Goal: Check status: Check status

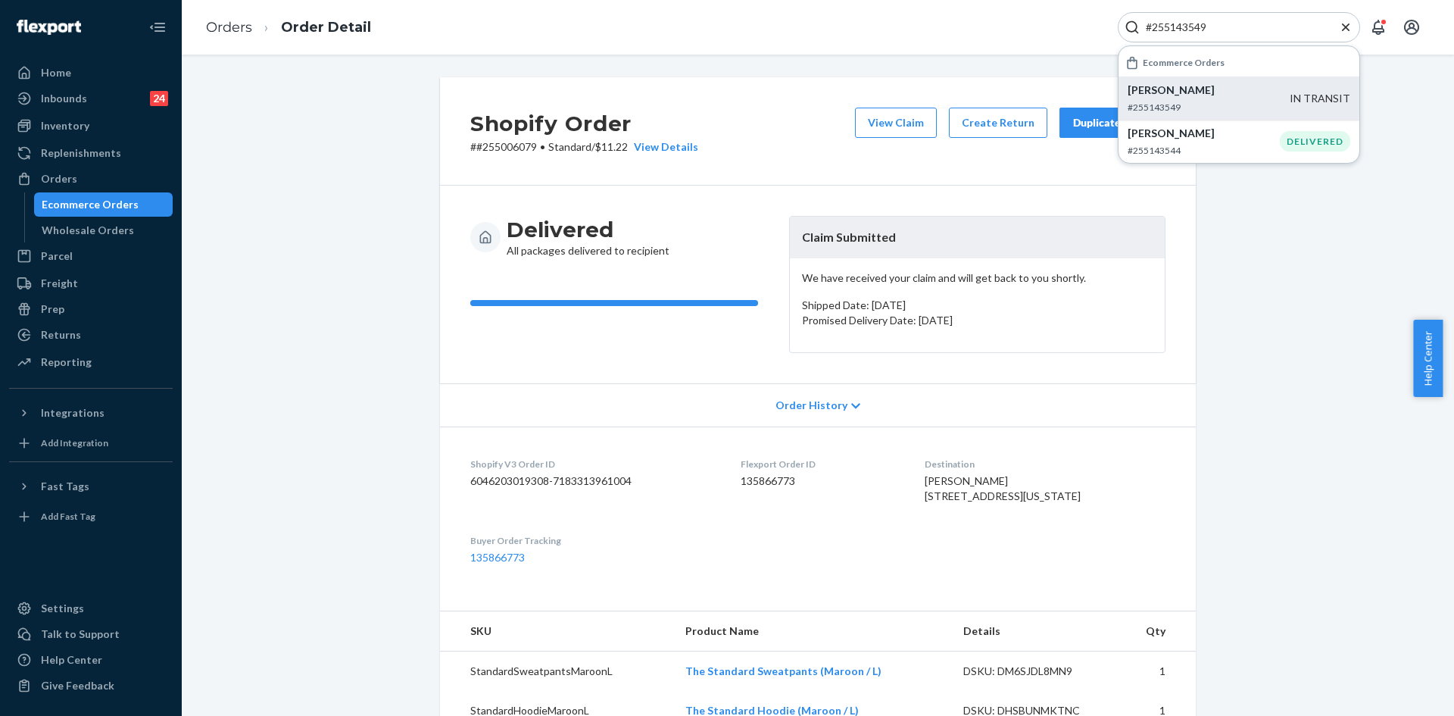
type input "#255143549"
click at [1198, 89] on p "[PERSON_NAME]" at bounding box center [1209, 90] width 162 height 15
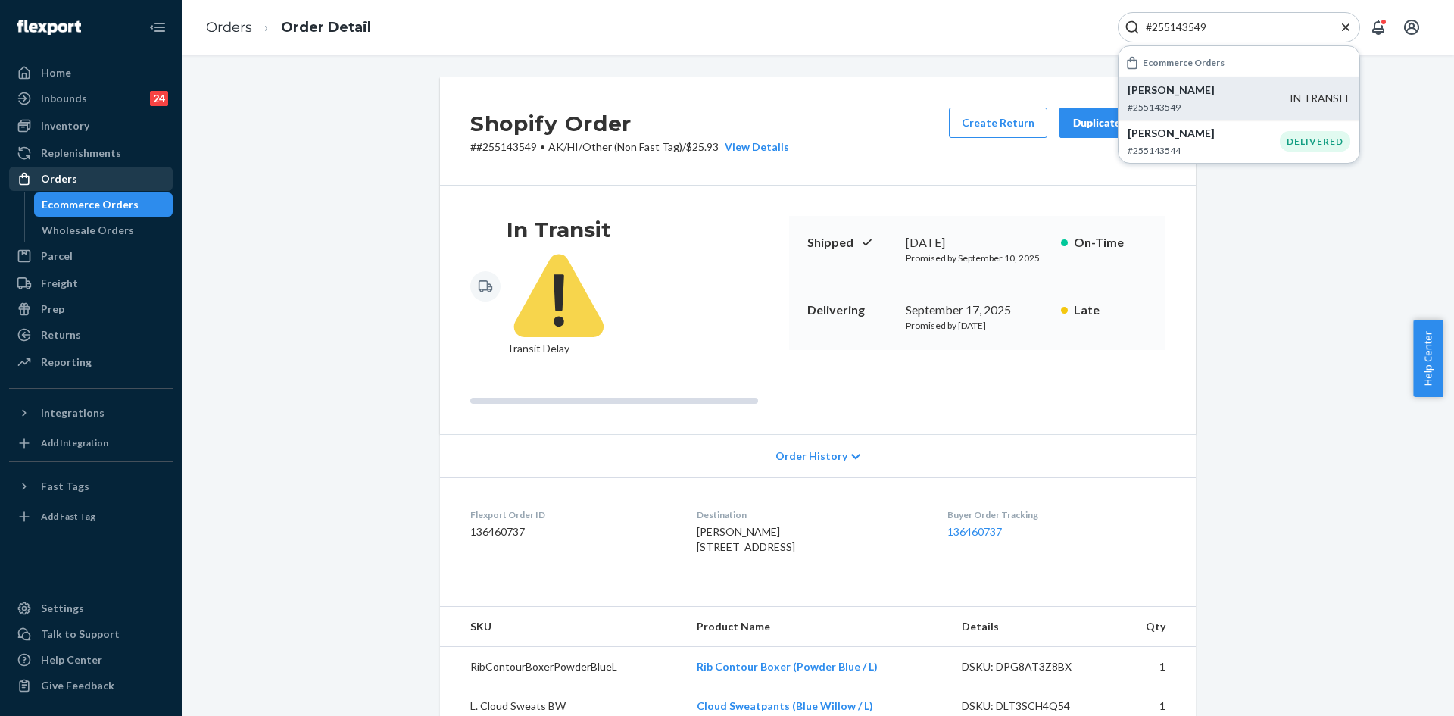
click at [76, 183] on div "Orders" at bounding box center [91, 178] width 161 height 21
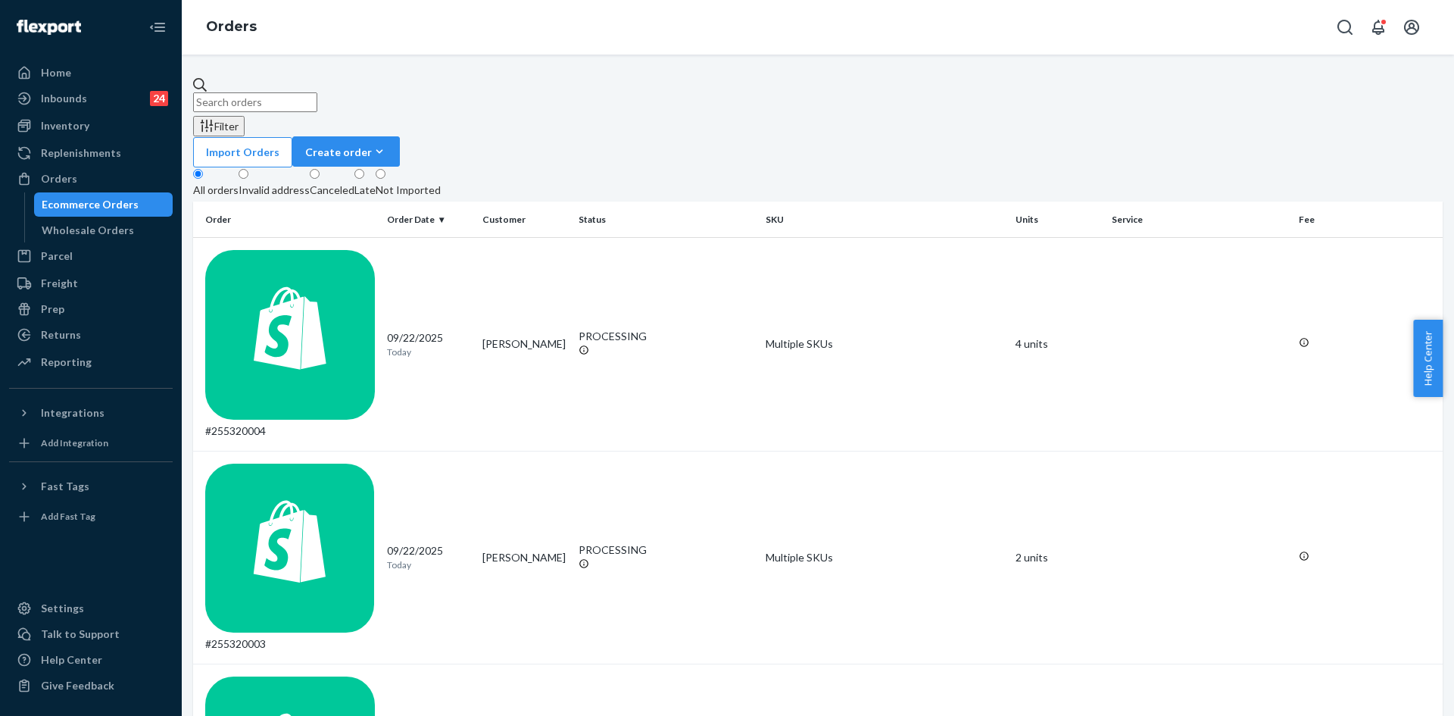
click at [289, 92] on input "text" at bounding box center [255, 102] width 124 height 20
paste input "135493070"
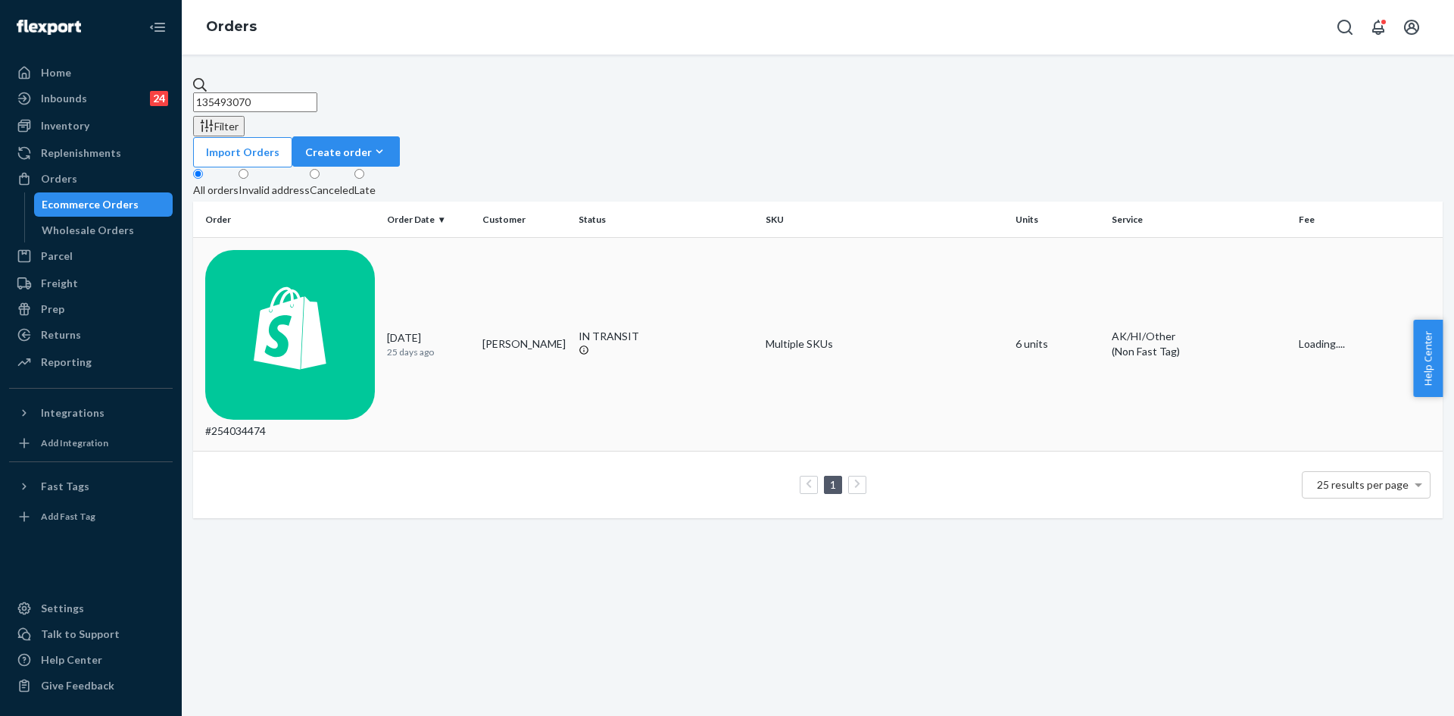
type input "135493070"
click at [514, 238] on td "[PERSON_NAME]" at bounding box center [524, 345] width 96 height 214
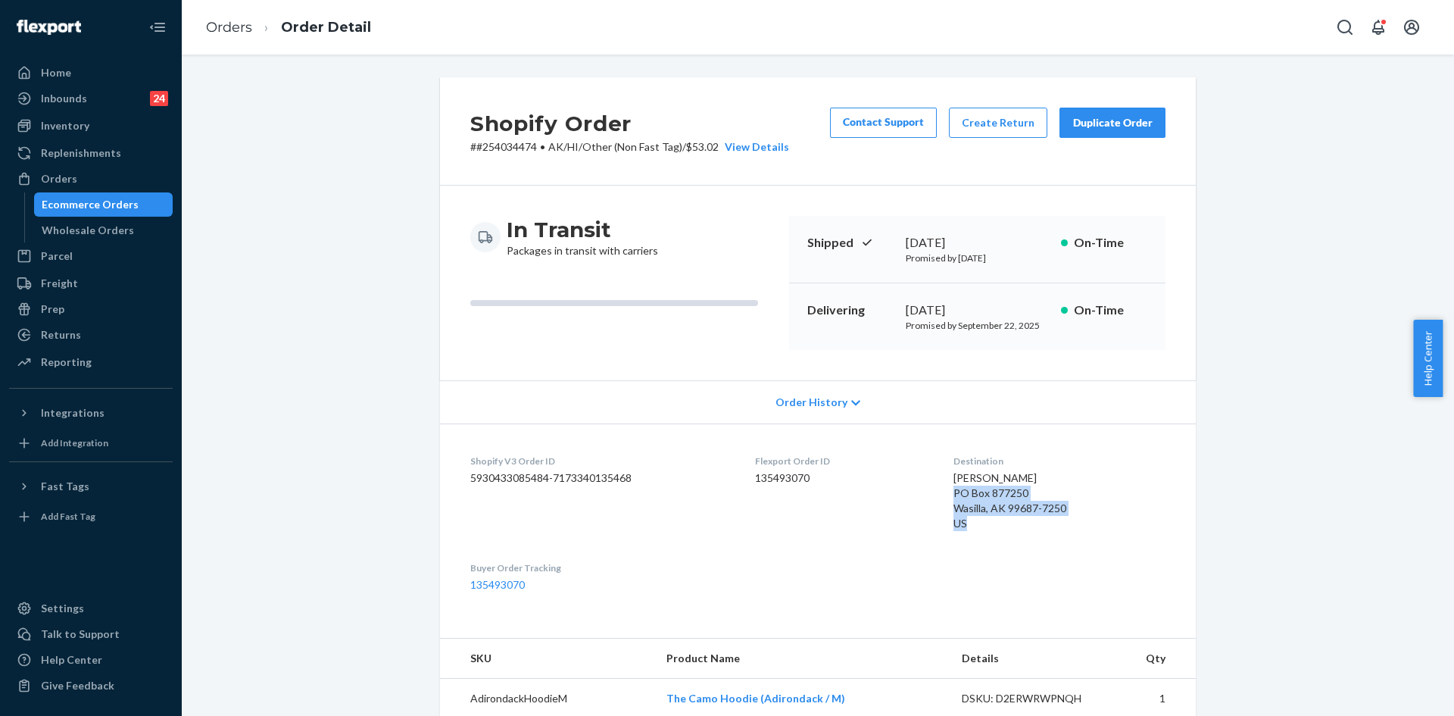
copy span "PO Box 877250 Wasilla, AK 99687-7250 US"
drag, startPoint x: 963, startPoint y: 523, endPoint x: 962, endPoint y: 495, distance: 28.8
click at [939, 495] on dl "Shopify V3 Order ID 5930433085484-7173340135468 Flexport Order ID 135493070 Des…" at bounding box center [818, 522] width 756 height 199
click at [675, 202] on div "In Transit Packages in transit with carriers Shipped September 11, 2025 Promise…" at bounding box center [818, 283] width 756 height 195
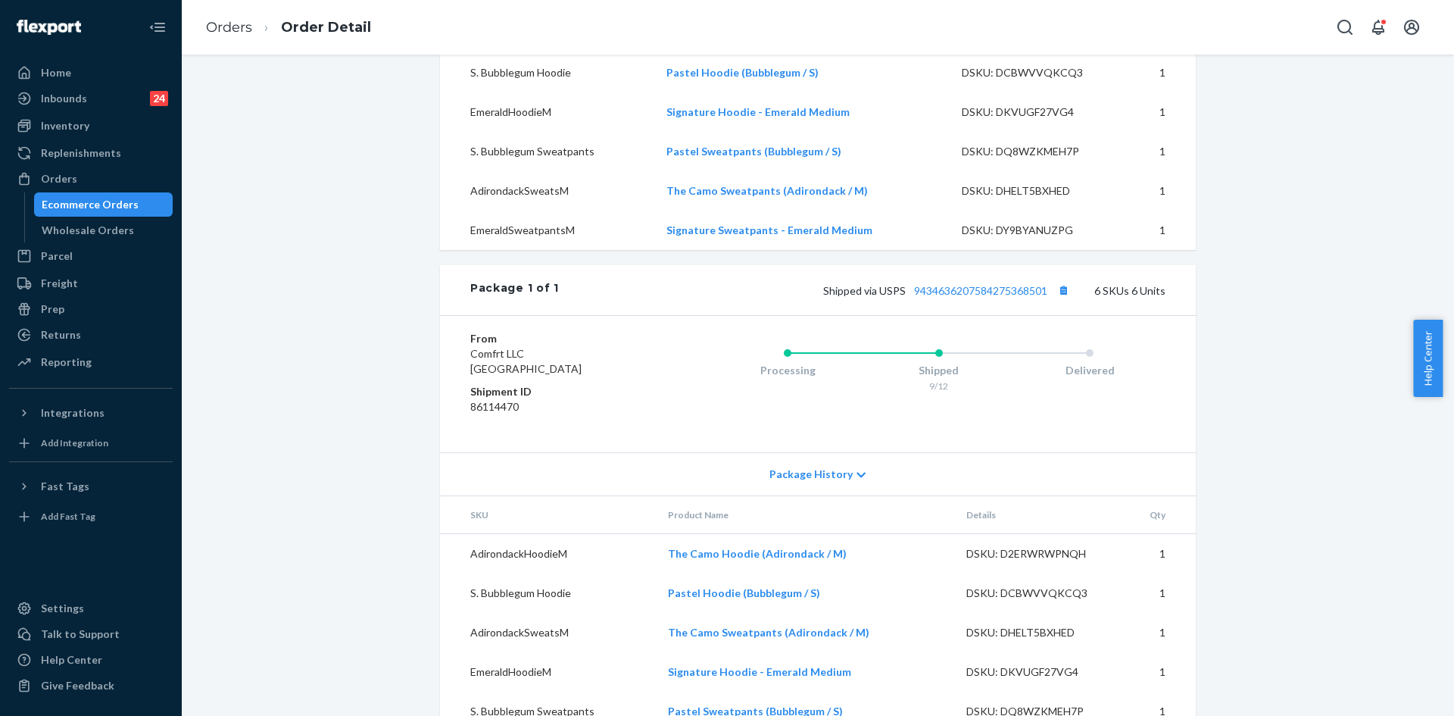
scroll to position [738, 0]
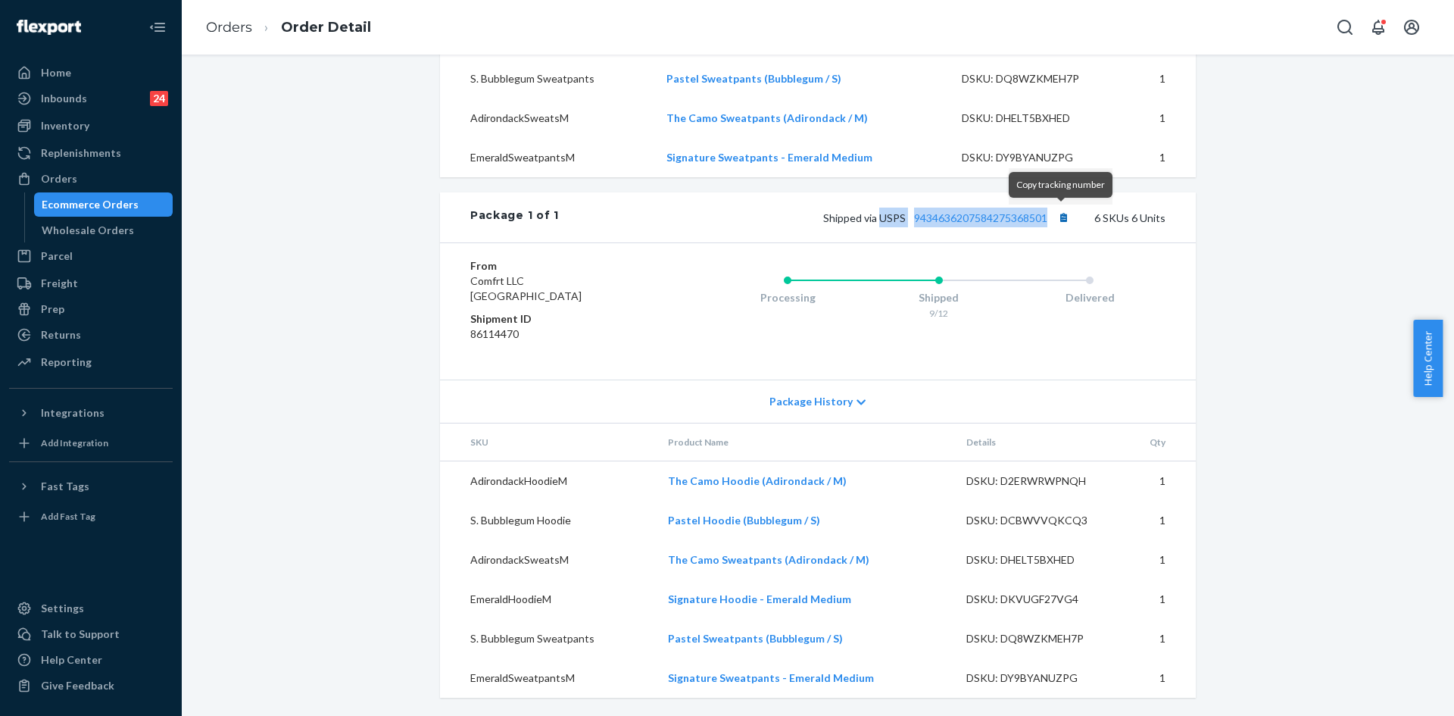
copy span "USPS 9434636207584275368501"
drag, startPoint x: 875, startPoint y: 219, endPoint x: 1065, endPoint y: 215, distance: 190.1
click at [1065, 215] on span "Shipped via USPS 9434636207584275368501" at bounding box center [948, 217] width 250 height 13
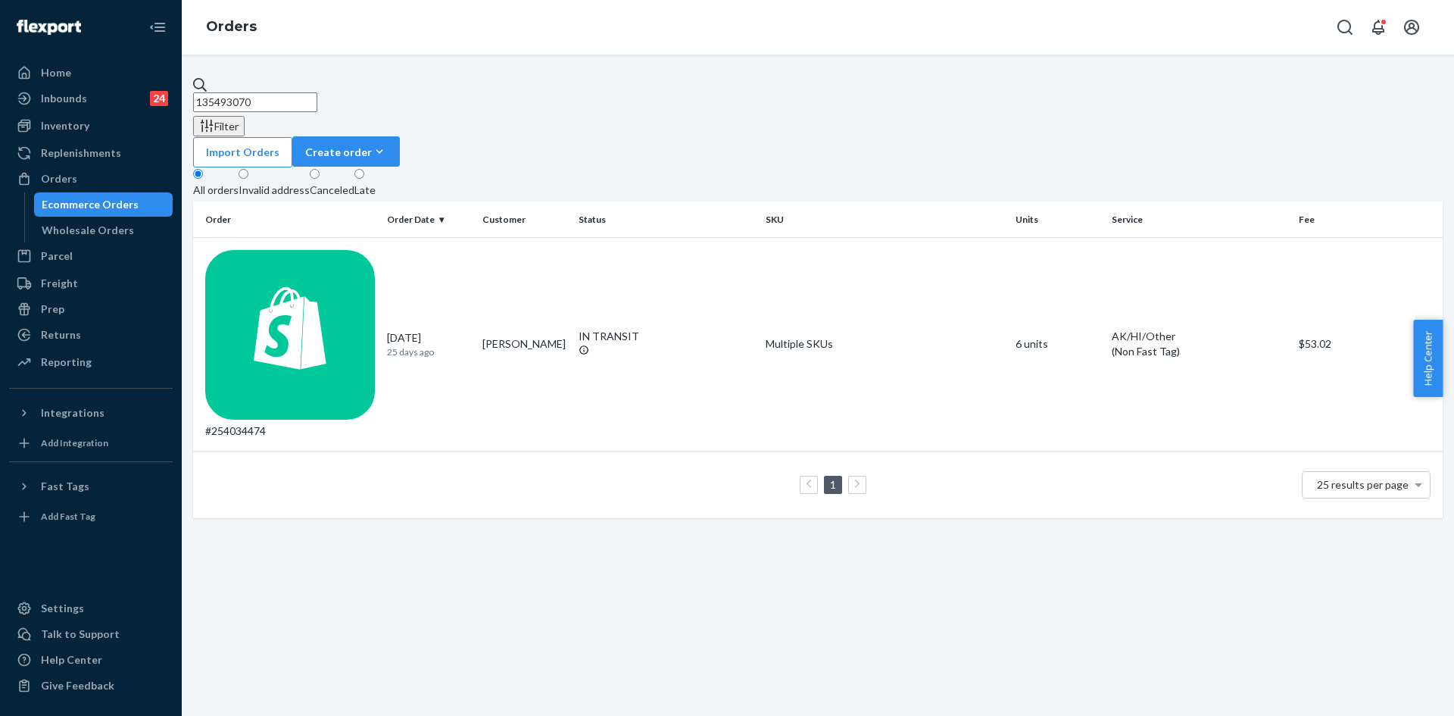
click at [317, 95] on input "135493070" at bounding box center [255, 102] width 124 height 20
paste input "80619."
type input "135480619"
click at [453, 238] on td "08/26/2025 27 days ago" at bounding box center [429, 345] width 96 height 214
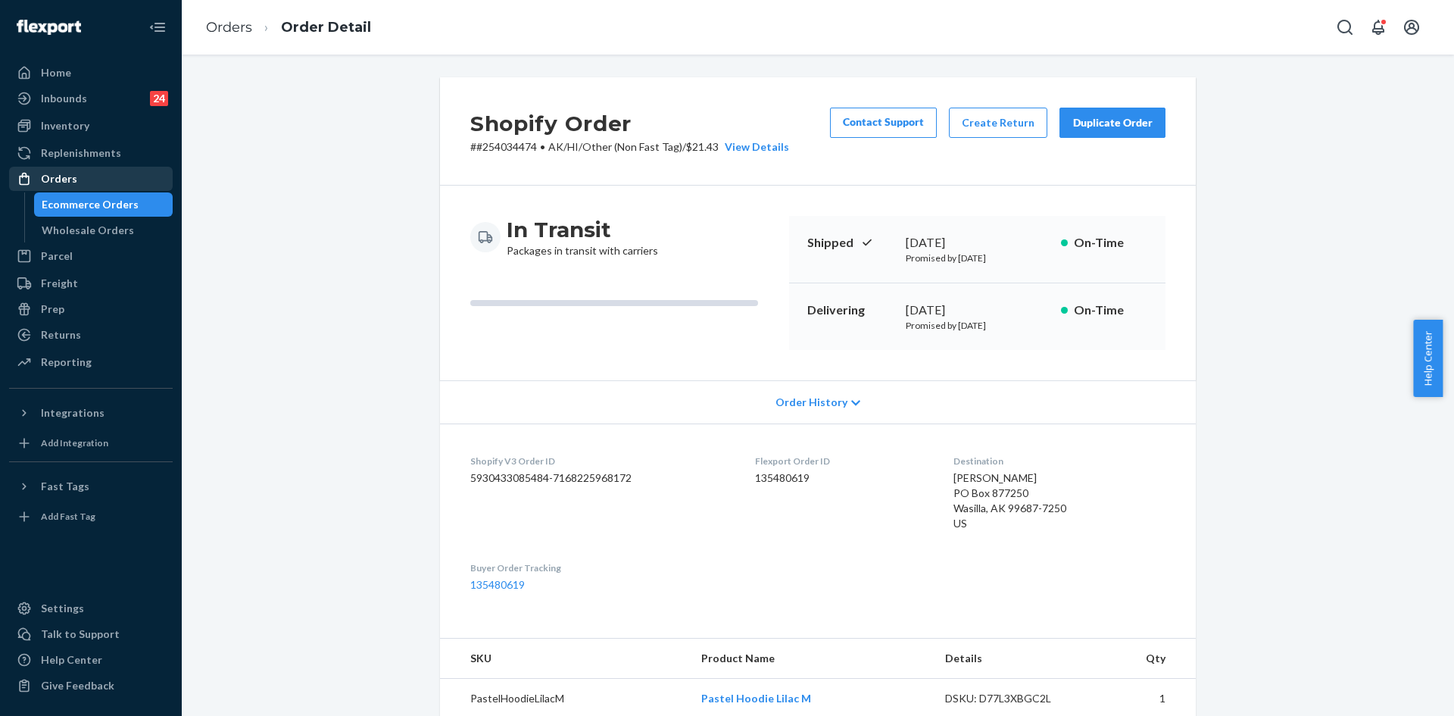
click at [69, 171] on div "Orders" at bounding box center [59, 178] width 36 height 15
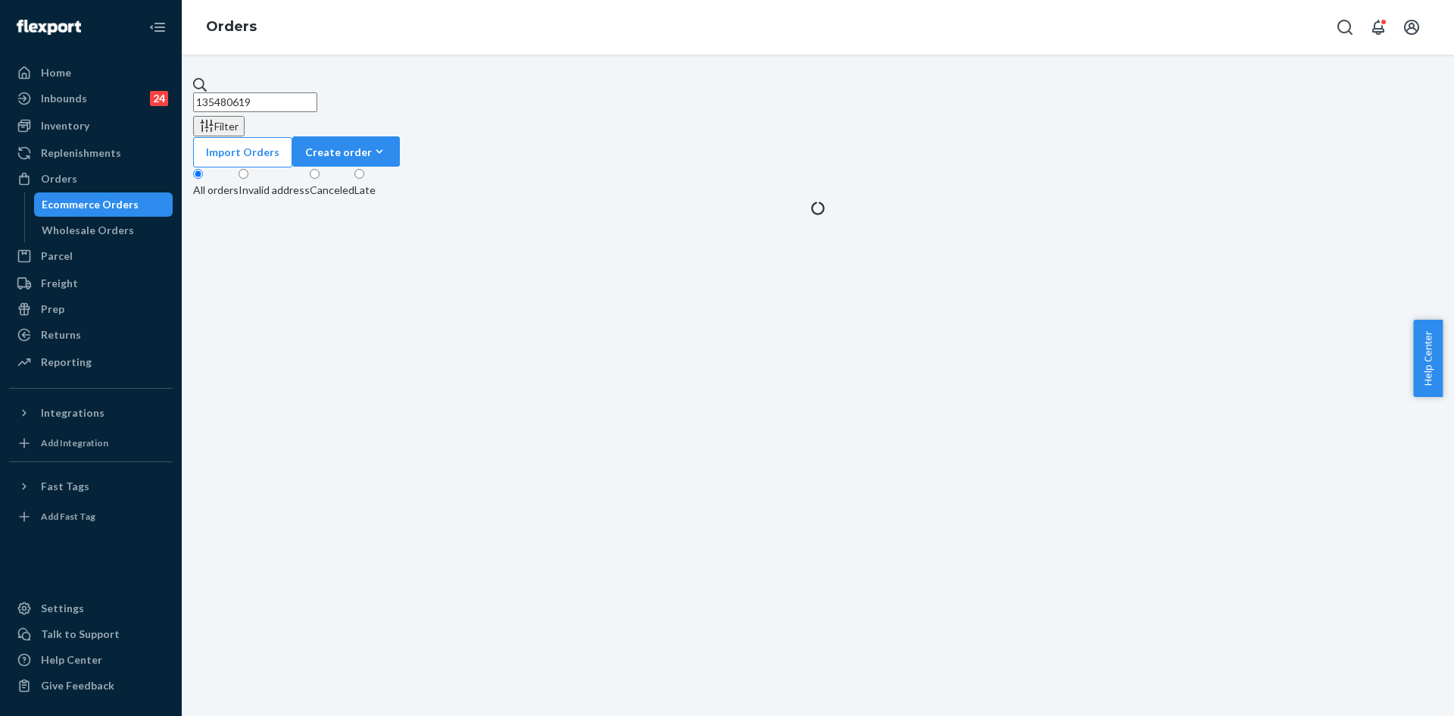
click at [317, 96] on input "135480619" at bounding box center [255, 102] width 124 height 20
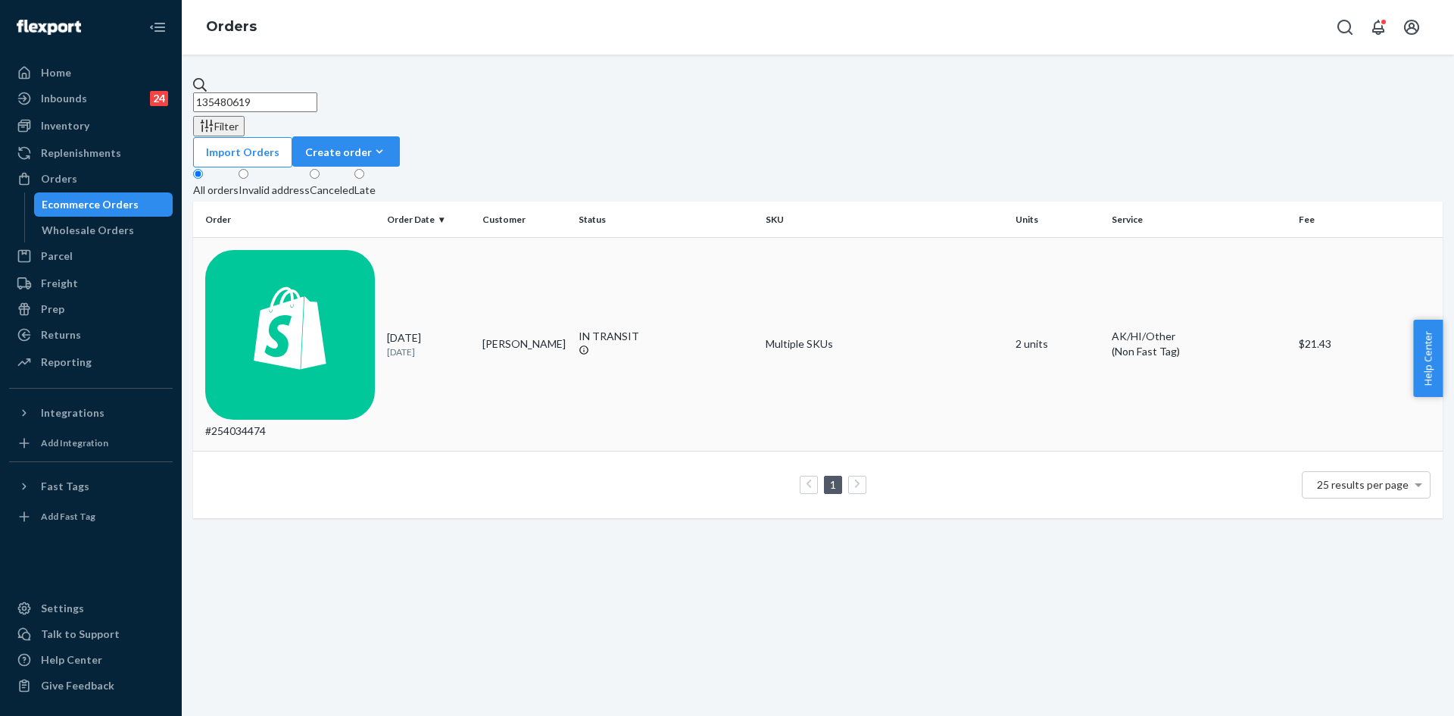
click at [364, 250] on div "#254034474" at bounding box center [290, 344] width 170 height 189
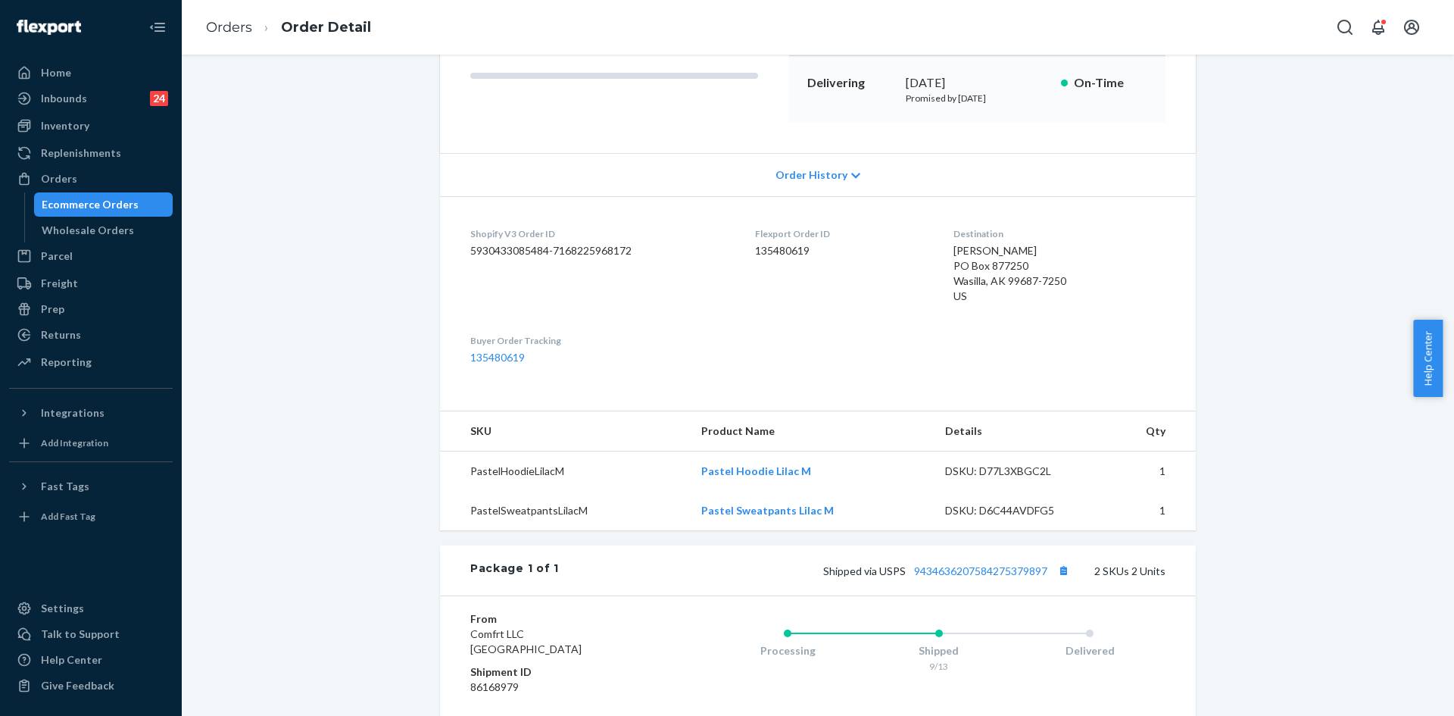
scroll to position [303, 0]
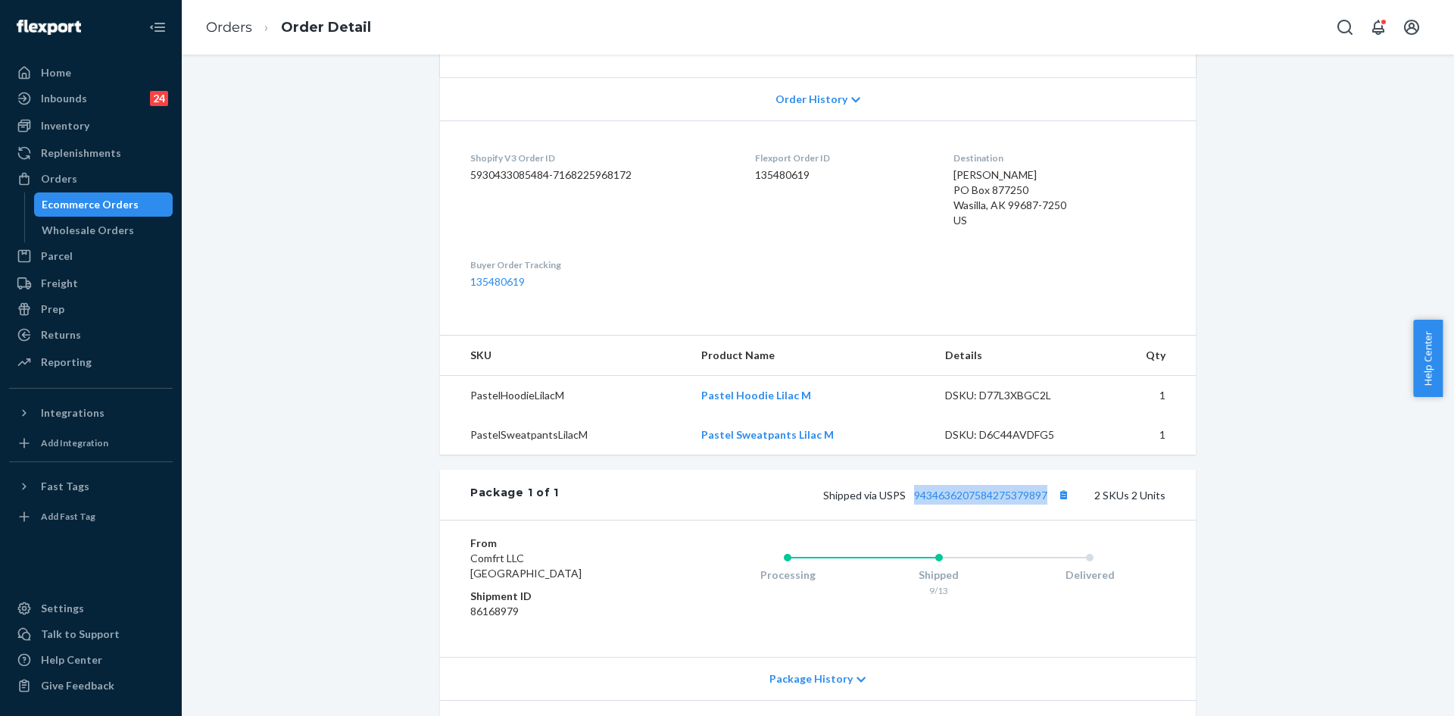
copy link "9434636207584275379897"
drag, startPoint x: 904, startPoint y: 498, endPoint x: 1049, endPoint y: 498, distance: 144.7
click at [1049, 498] on span "Shipped via USPS 9434636207584275379897" at bounding box center [948, 494] width 250 height 13
copy span "PO Box 877250 Wasilla, AK 99687-7250 US"
drag, startPoint x: 949, startPoint y: 192, endPoint x: 963, endPoint y: 215, distance: 26.9
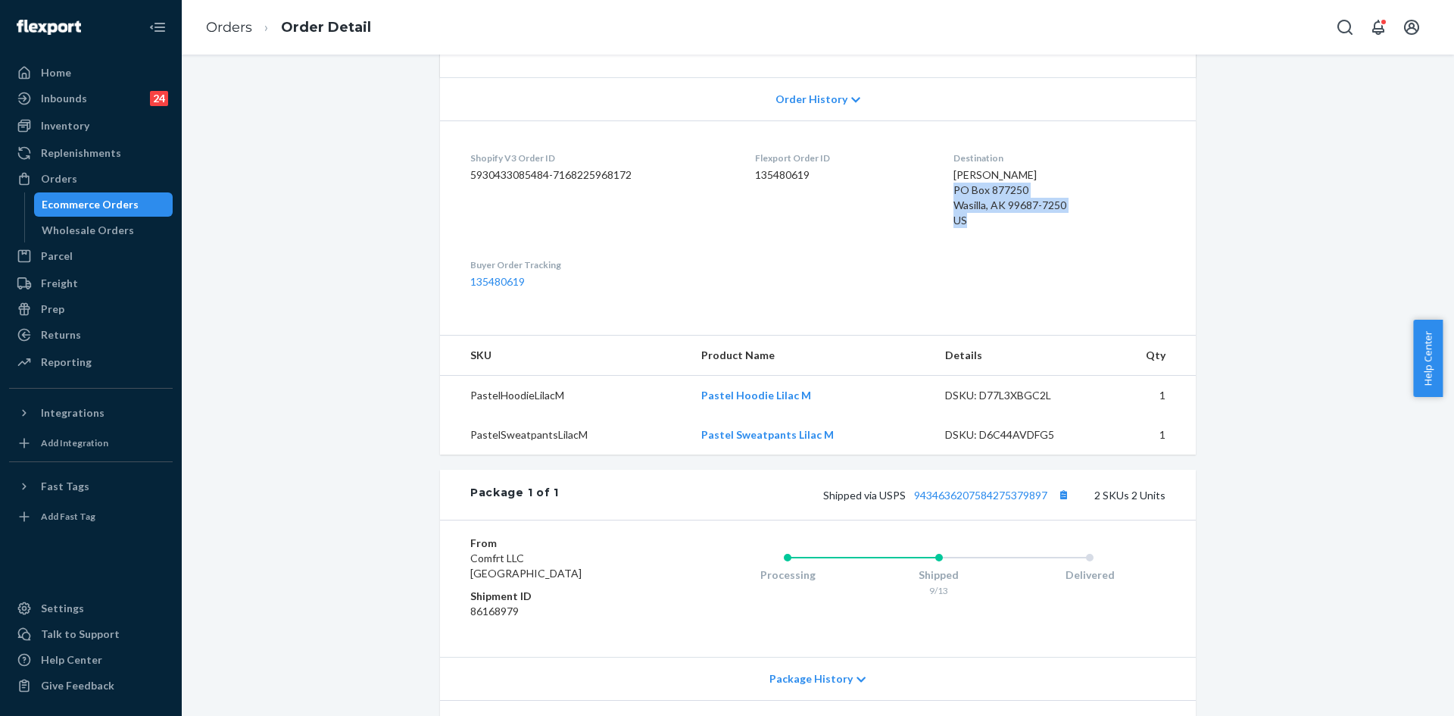
click at [963, 215] on div "Kyle Stringer PO Box 877250 Wasilla, AK 99687-7250 US" at bounding box center [1059, 197] width 212 height 61
click at [80, 176] on div "Orders" at bounding box center [91, 178] width 161 height 21
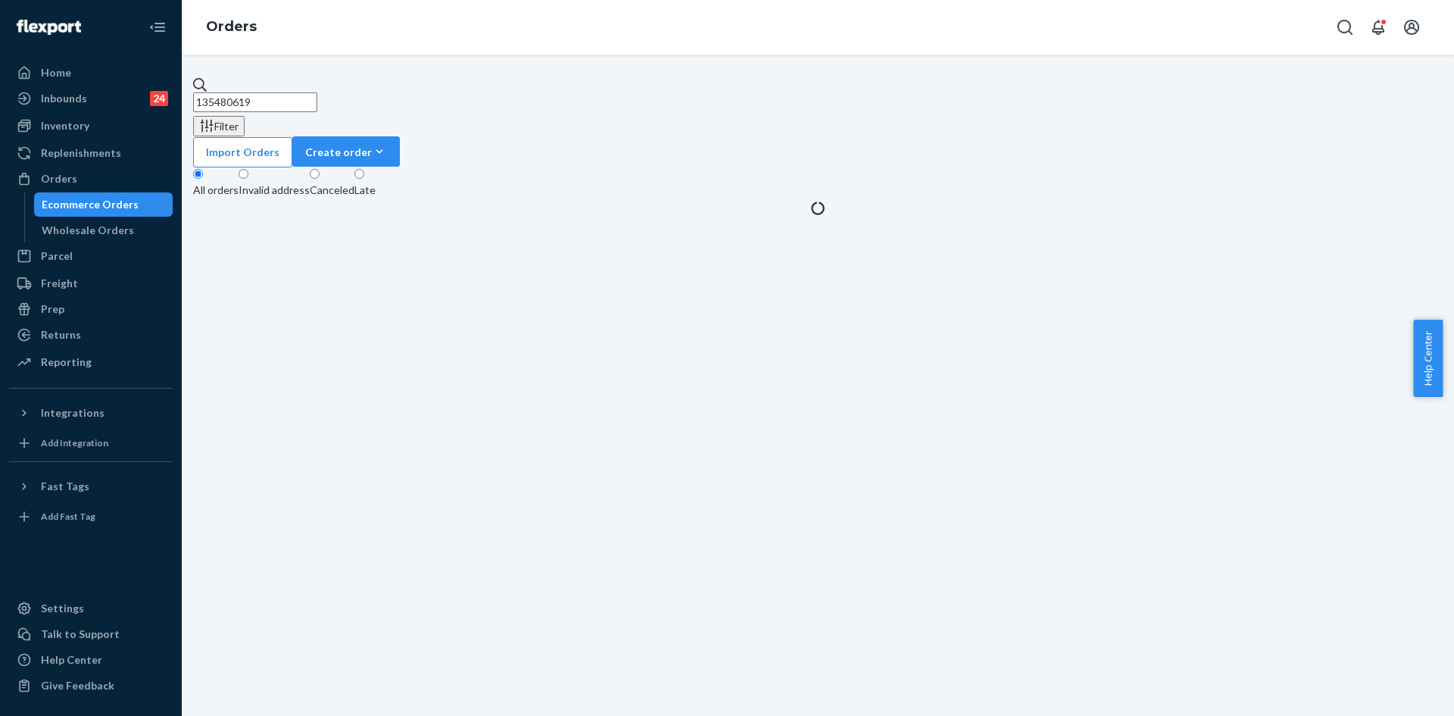
click at [317, 93] on input "135480619" at bounding box center [255, 102] width 124 height 20
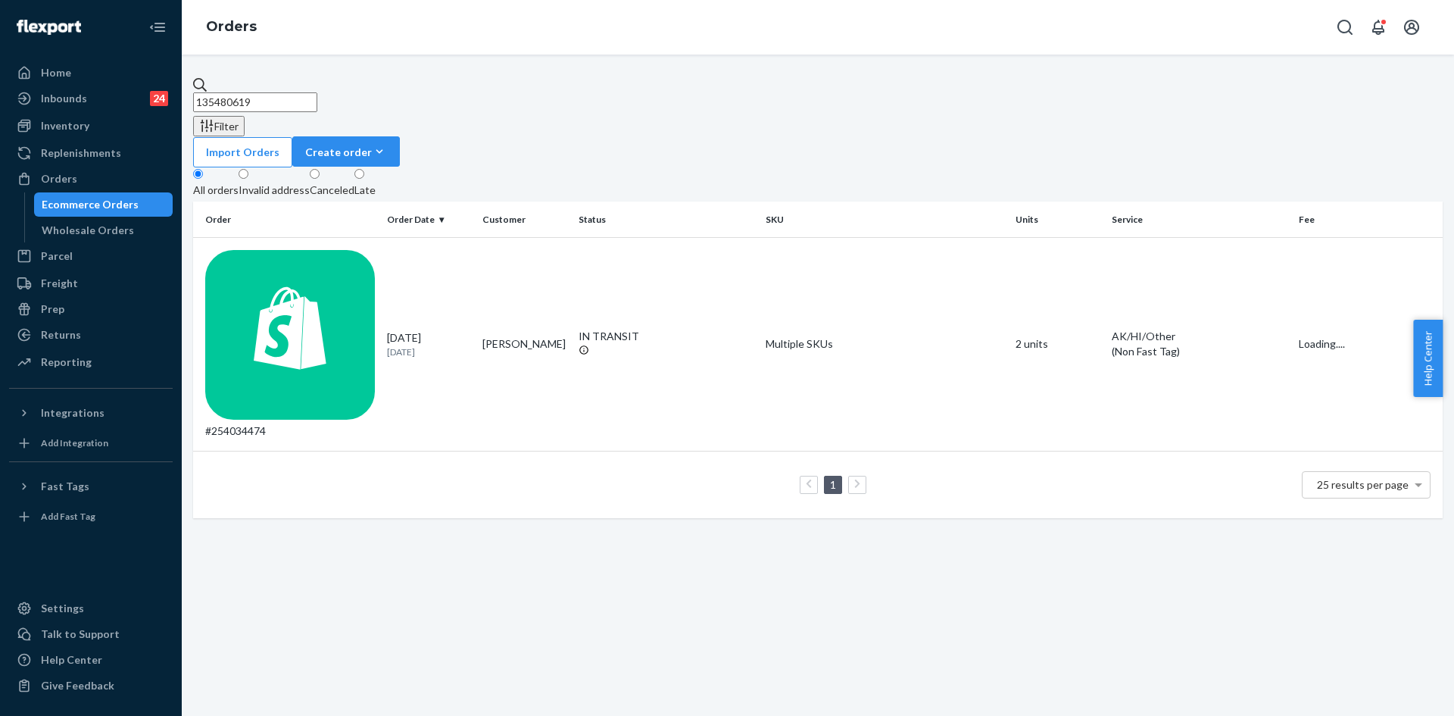
paste input "283690."
type input "135283690"
click at [407, 345] on p "27 days ago" at bounding box center [429, 351] width 84 height 13
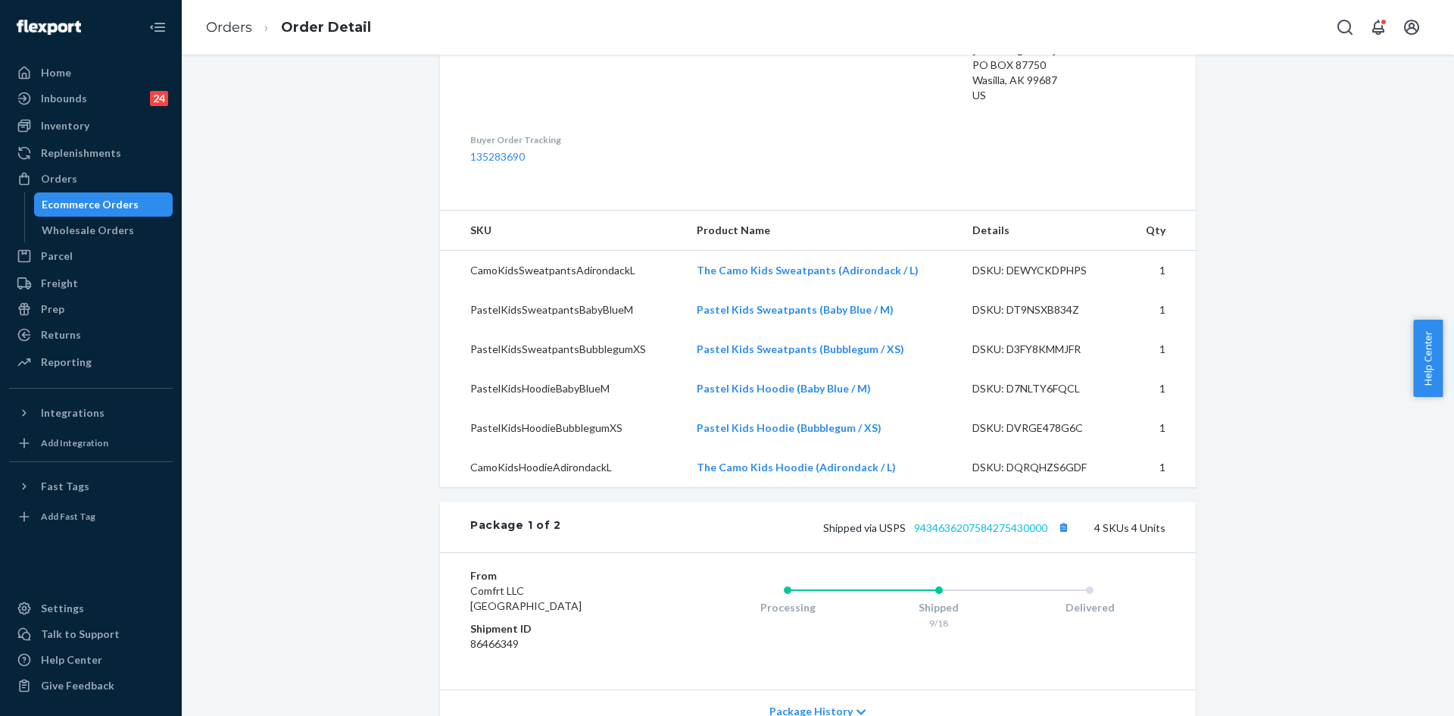
scroll to position [454, 0]
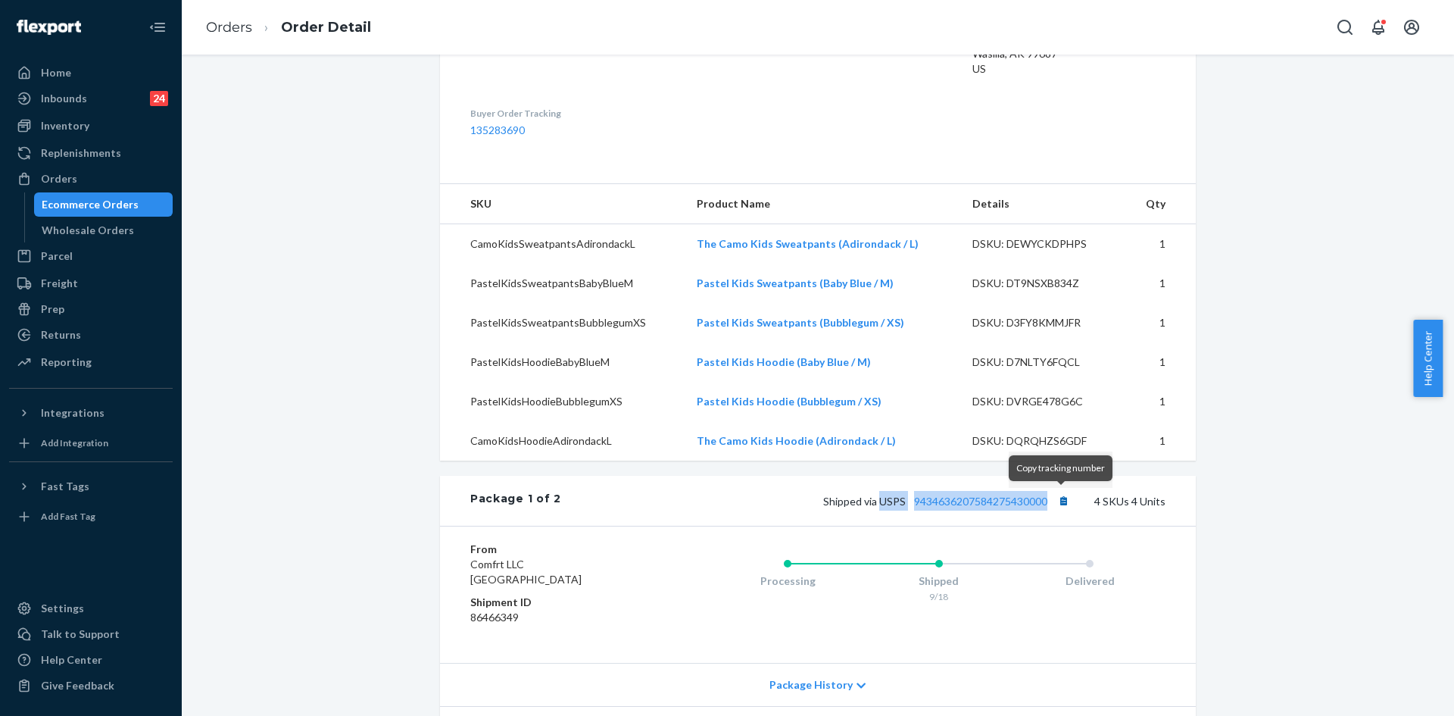
copy span "USPS 9434636207584275430000"
drag, startPoint x: 876, startPoint y: 501, endPoint x: 1059, endPoint y: 501, distance: 183.3
click at [1059, 501] on span "Shipped via USPS 9434636207584275430000" at bounding box center [948, 501] width 250 height 13
click at [1020, 529] on div "From Comfrt LLC DES PLAINES, IL 60018 Shipment ID 86466349 Processing Shipped 9…" at bounding box center [818, 594] width 756 height 137
copy link "434636207584275430000"
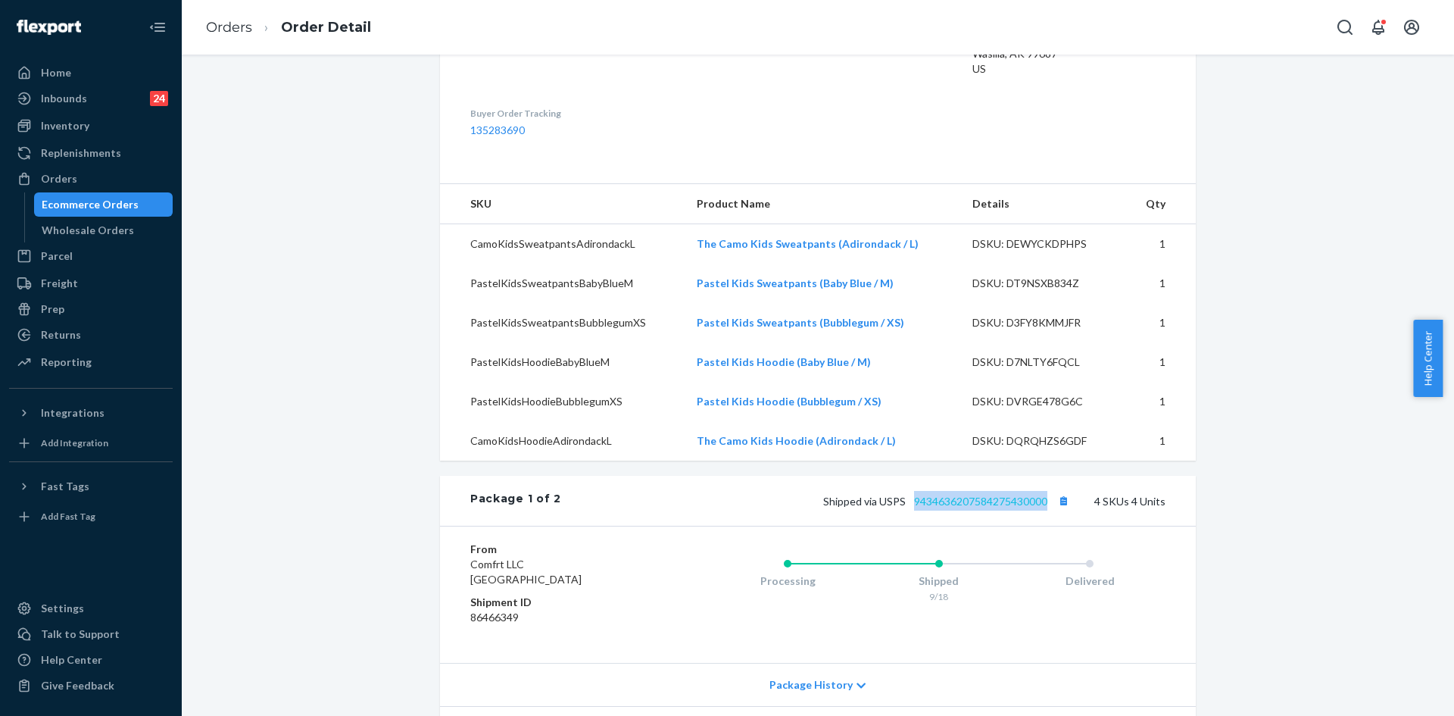
copy link "9434636207584275430000"
drag, startPoint x: 1047, startPoint y: 498, endPoint x: 909, endPoint y: 503, distance: 138.7
click at [909, 503] on span "Shipped via USPS 9434636207584275430000" at bounding box center [948, 501] width 250 height 13
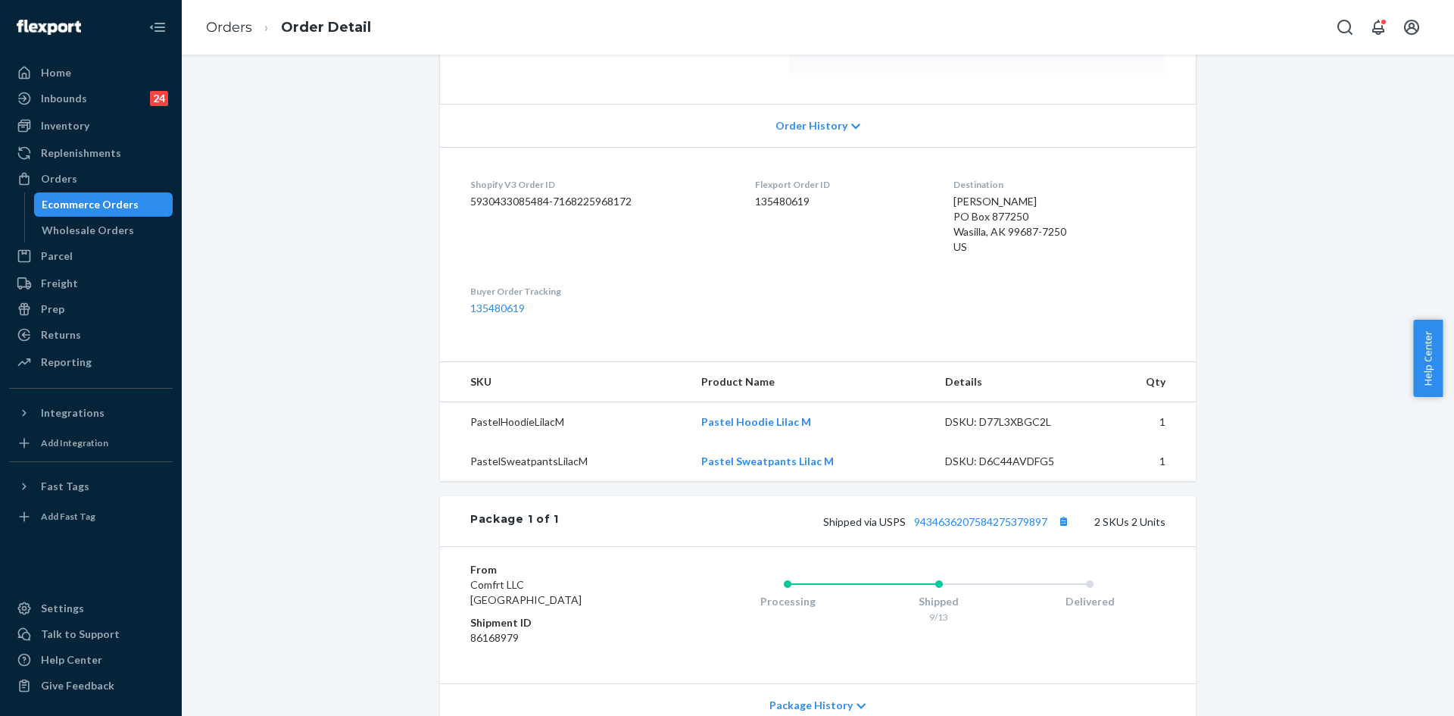
scroll to position [303, 0]
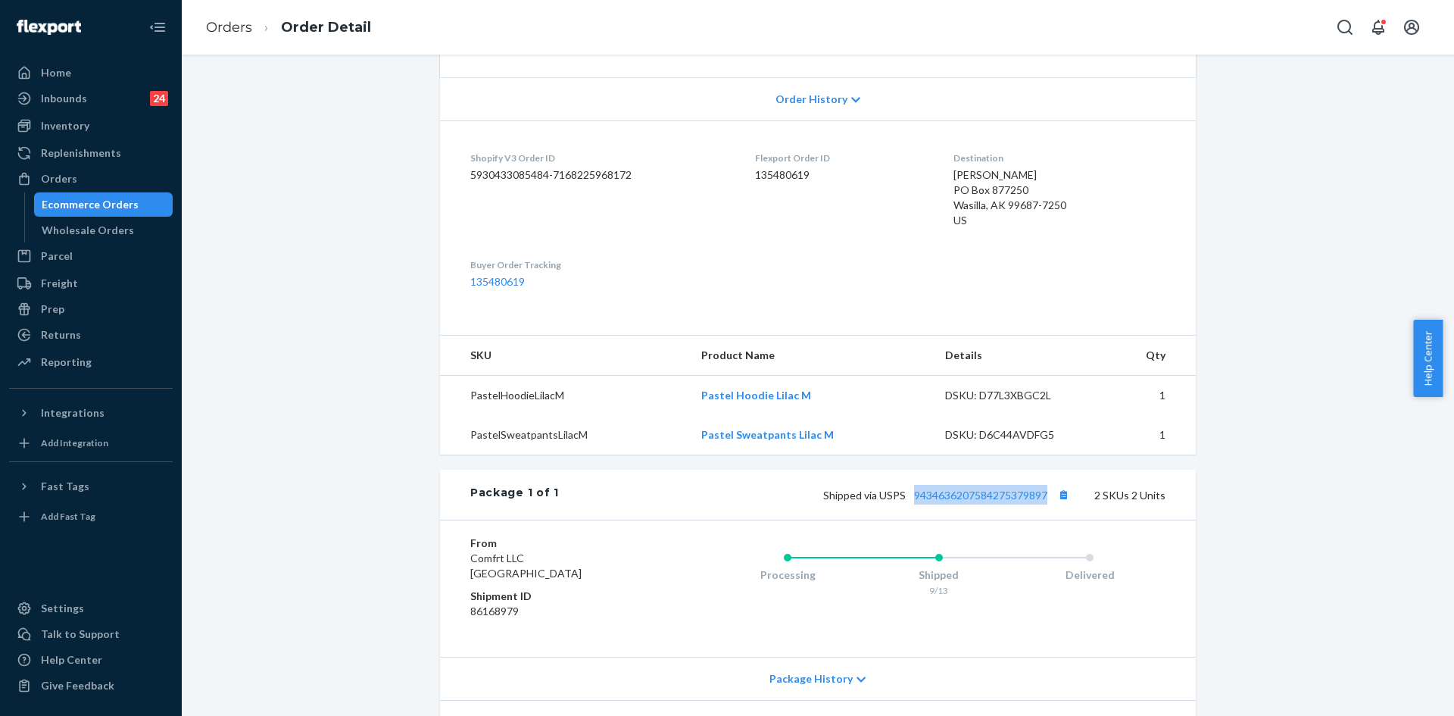
copy link "9434636207584275379897"
drag, startPoint x: 1047, startPoint y: 497, endPoint x: 905, endPoint y: 494, distance: 142.4
click at [905, 494] on span "Shipped via USPS 9434636207584275379897" at bounding box center [948, 494] width 250 height 13
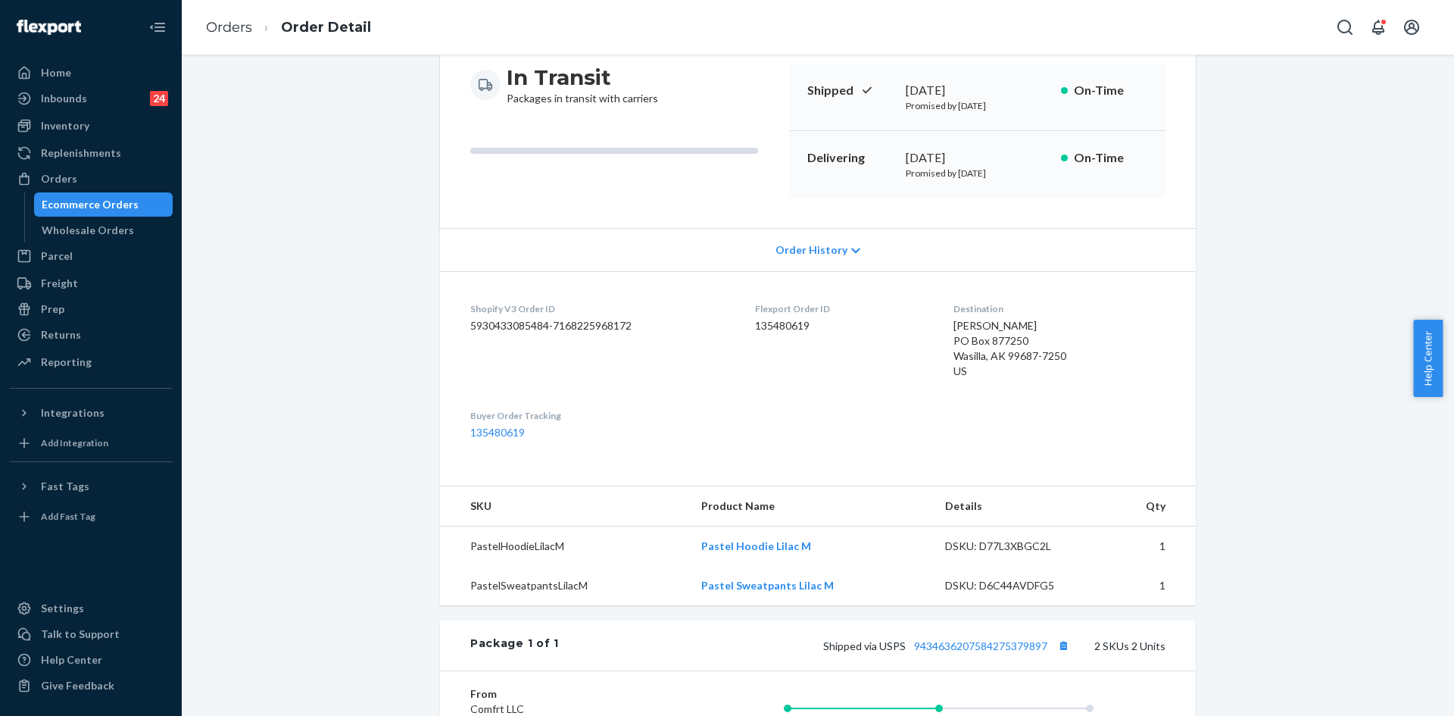
scroll to position [303, 0]
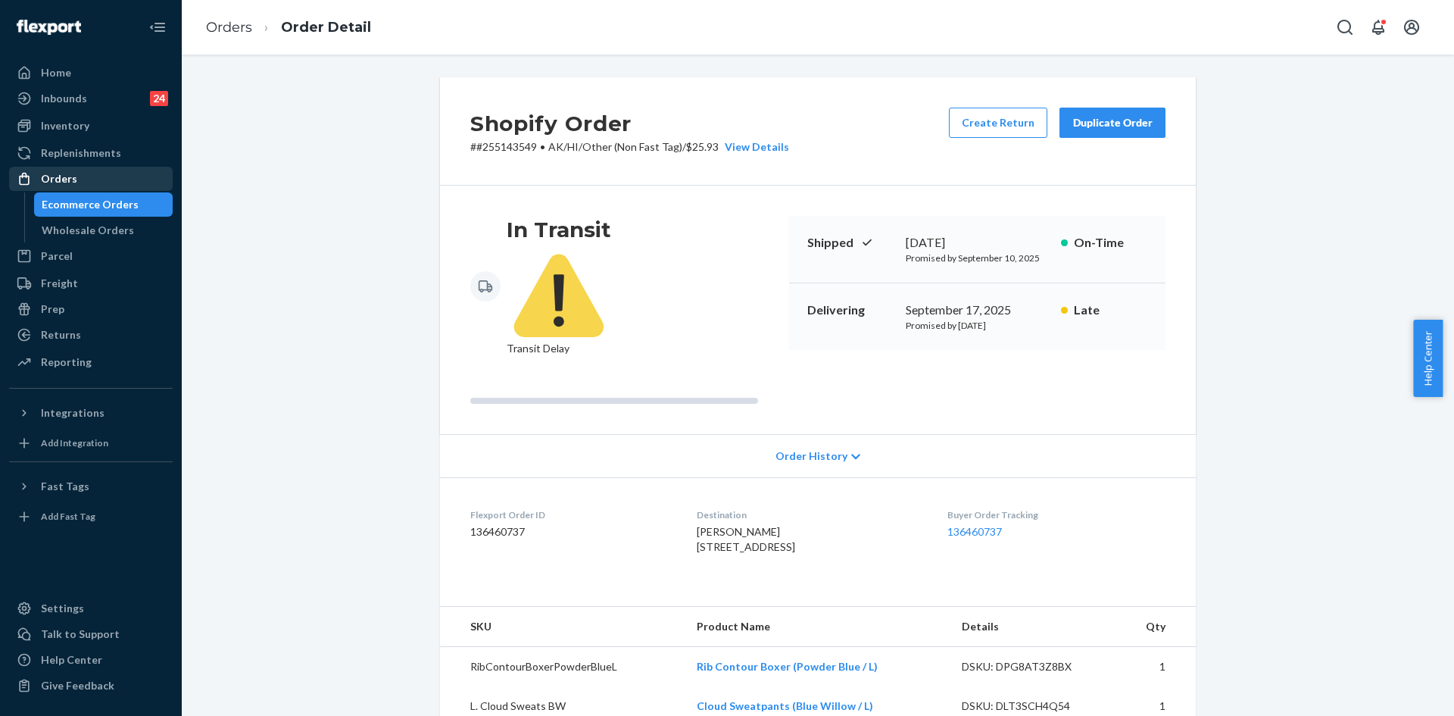
click at [117, 171] on div "Orders" at bounding box center [91, 178] width 161 height 21
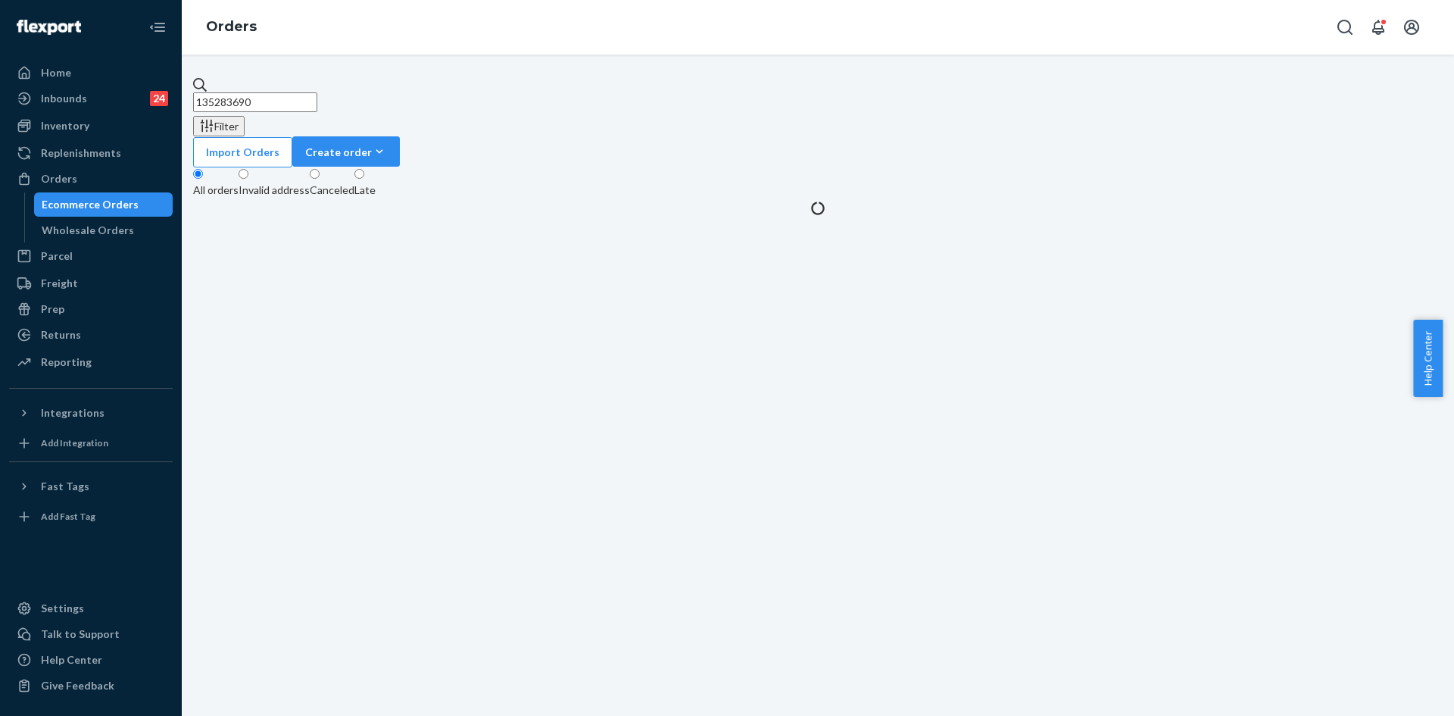
click at [307, 104] on input "135283690" at bounding box center [255, 102] width 124 height 20
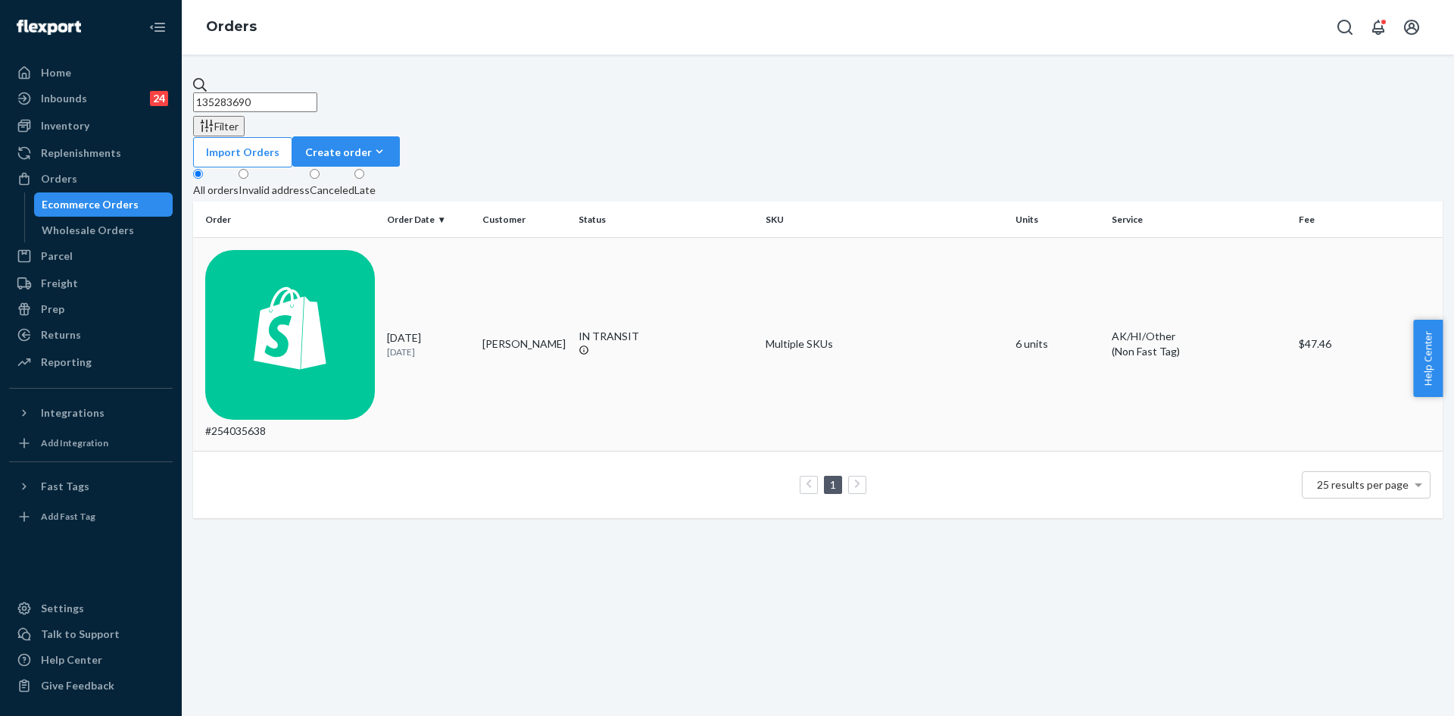
click at [883, 238] on td "Multiple SKUs" at bounding box center [885, 345] width 250 height 214
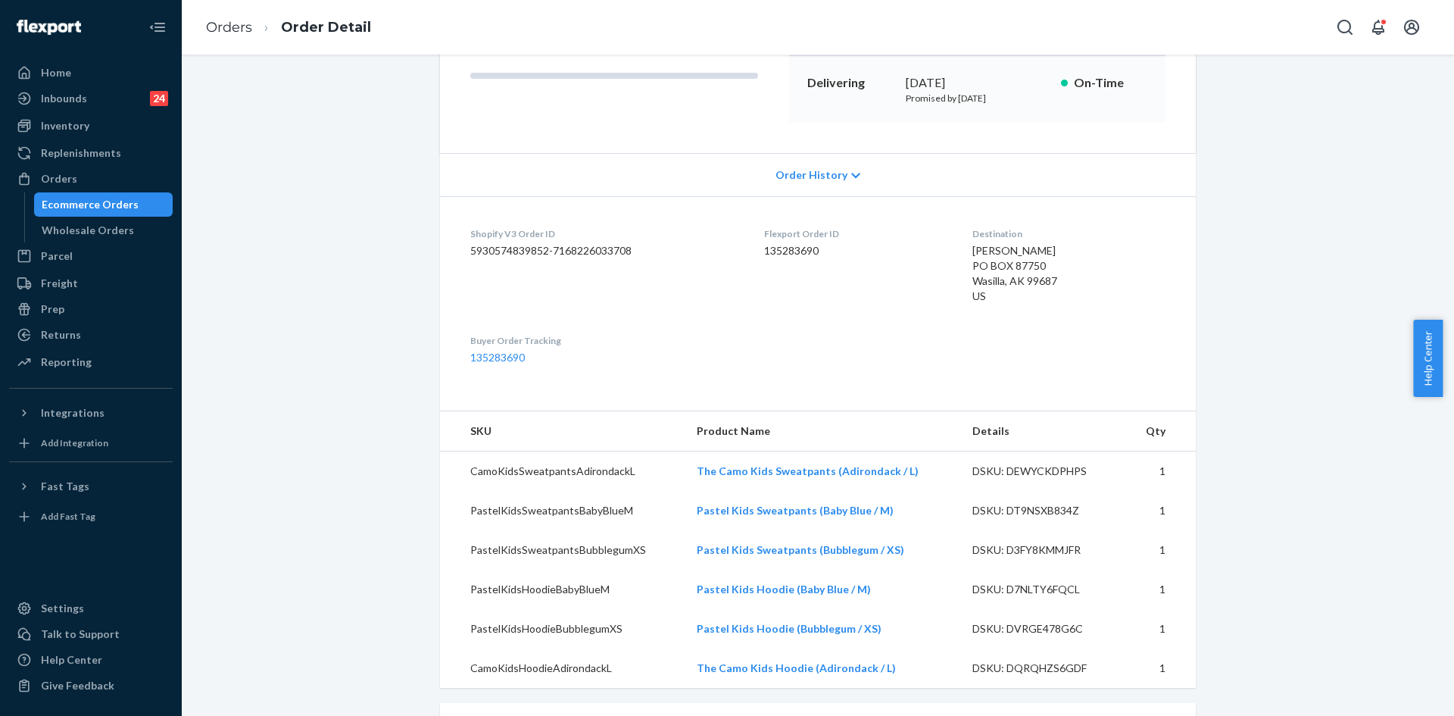
scroll to position [606, 0]
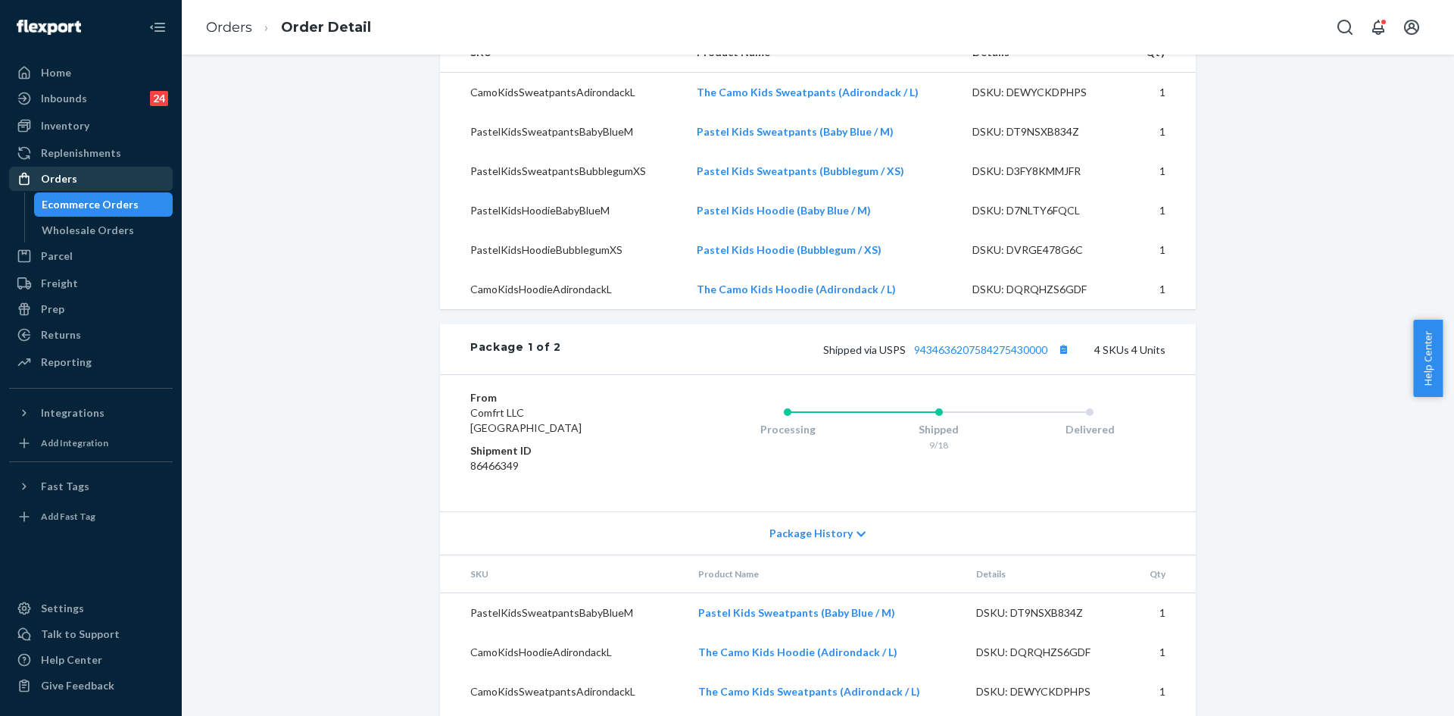
click at [86, 178] on div "Orders" at bounding box center [91, 178] width 161 height 21
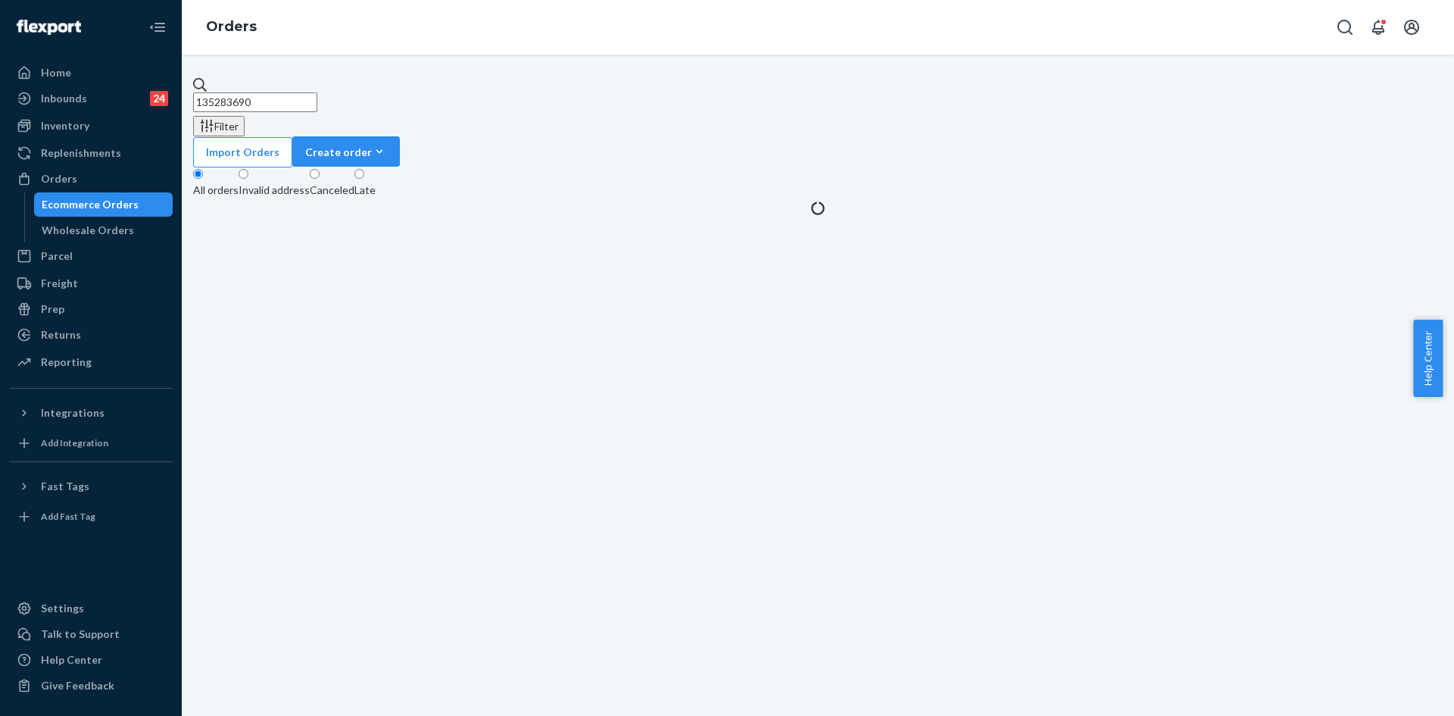
click at [307, 92] on input "135283690" at bounding box center [255, 102] width 124 height 20
paste input "9434636207584275368501"
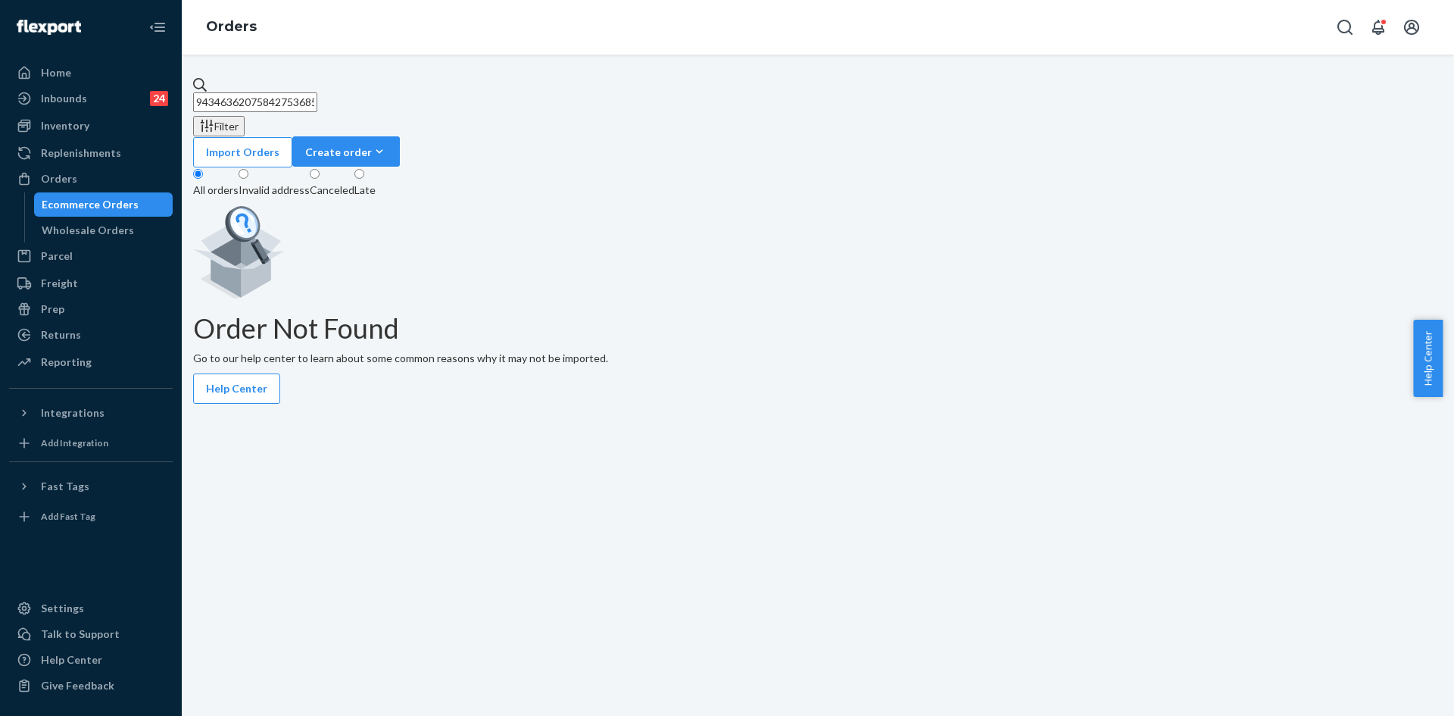
click at [317, 93] on input "9434636207584275368501" at bounding box center [255, 102] width 124 height 20
paste input "135493070"
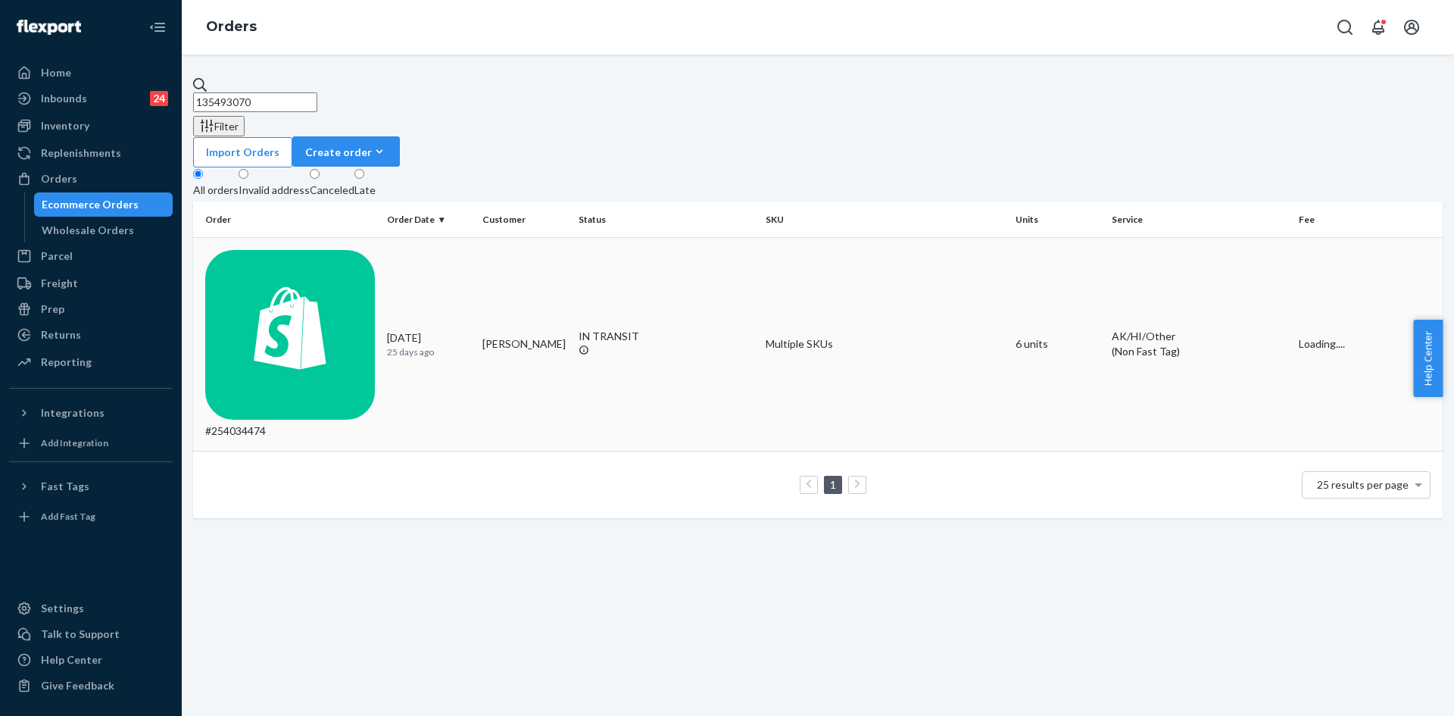
type input "135493070"
click at [373, 247] on td "#254034474" at bounding box center [287, 345] width 188 height 214
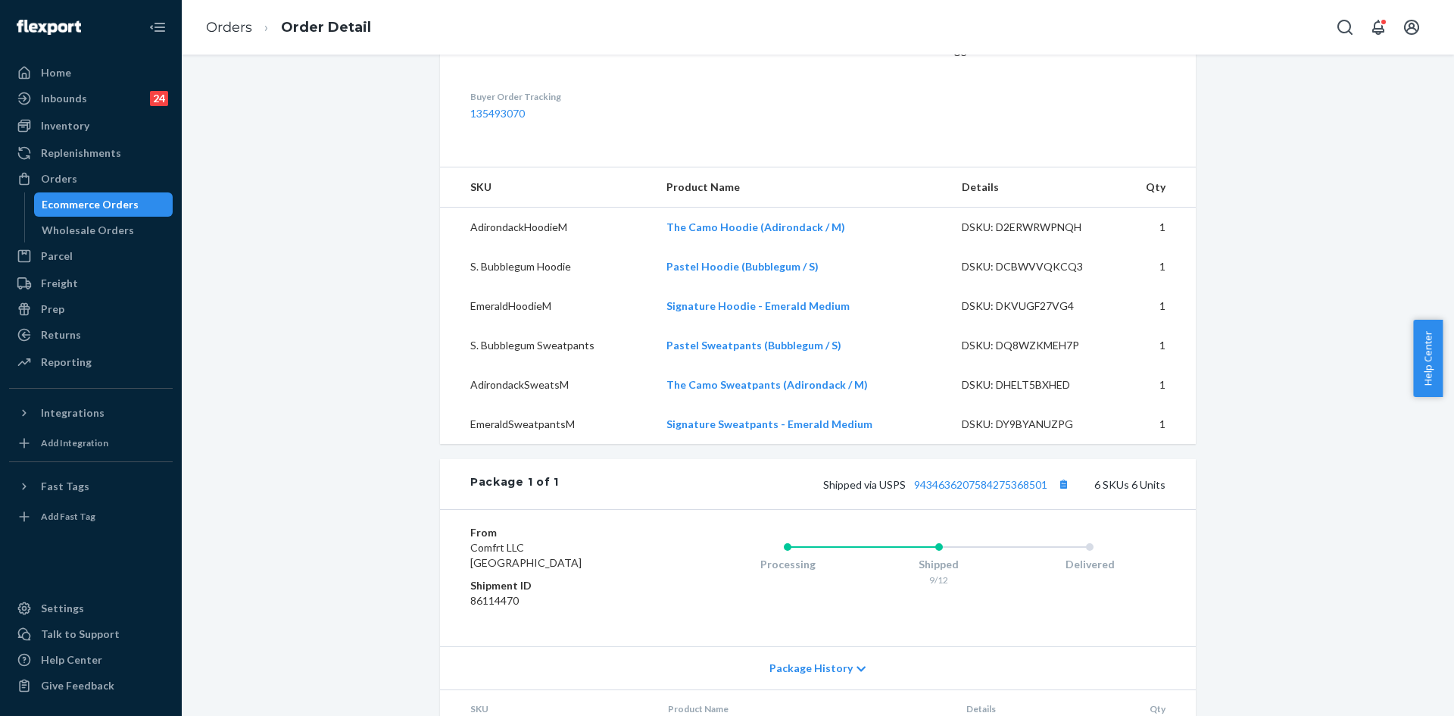
scroll to position [606, 0]
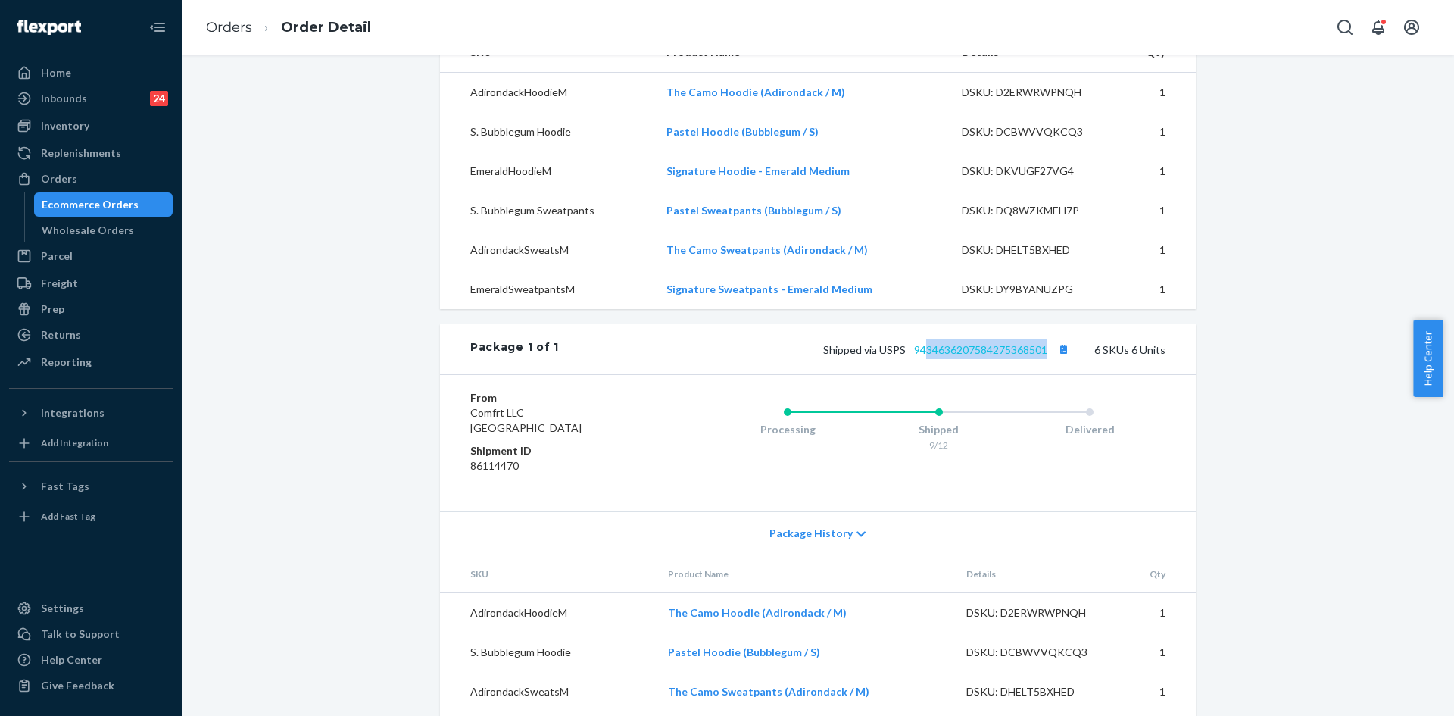
copy link "34636207584275368501"
copy link "434636207584275368501"
drag, startPoint x: 1047, startPoint y: 346, endPoint x: 911, endPoint y: 352, distance: 135.7
click at [911, 352] on span "Shipped via USPS 9434636207584275368501" at bounding box center [948, 349] width 250 height 13
